Goal: Find contact information: Find contact information

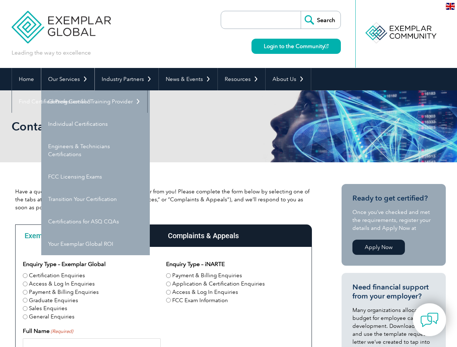
click at [67, 79] on link "Our Services" at bounding box center [67, 79] width 53 height 22
click at [125, 79] on link "Industry Partners" at bounding box center [127, 79] width 64 height 22
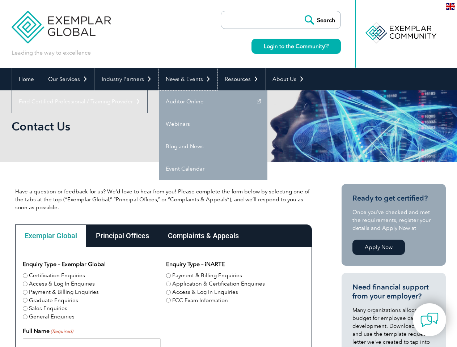
click at [186, 79] on link "News & Events" at bounding box center [188, 79] width 59 height 22
click at [238, 79] on link "Resources" at bounding box center [241, 79] width 47 height 22
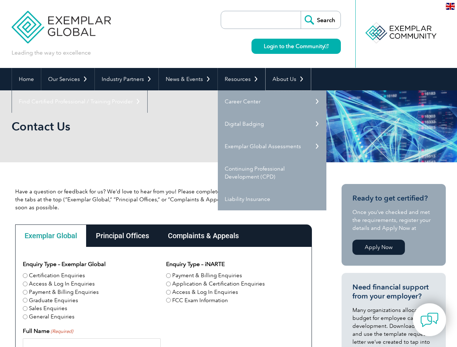
click at [284, 79] on link "About Us" at bounding box center [288, 79] width 45 height 22
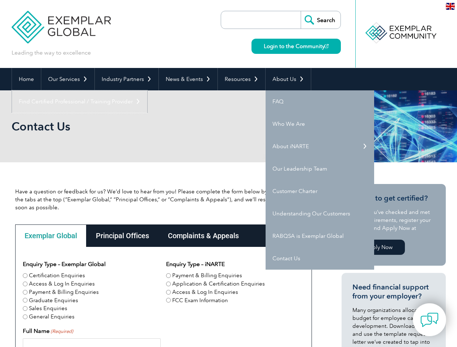
click at [147, 90] on link "Find Certified Professional / Training Provider" at bounding box center [79, 101] width 135 height 22
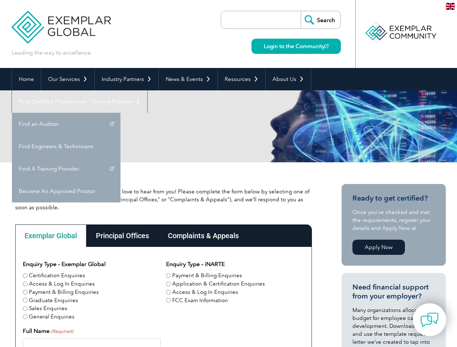
click at [51, 236] on div "Exemplar Global" at bounding box center [50, 236] width 71 height 22
click at [122, 236] on div "Principal Offices" at bounding box center [122, 236] width 72 height 22
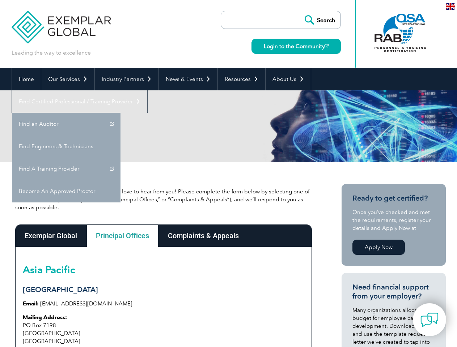
click at [203, 236] on div "Complaints & Appeals" at bounding box center [203, 236] width 90 height 22
